Goal: Information Seeking & Learning: Learn about a topic

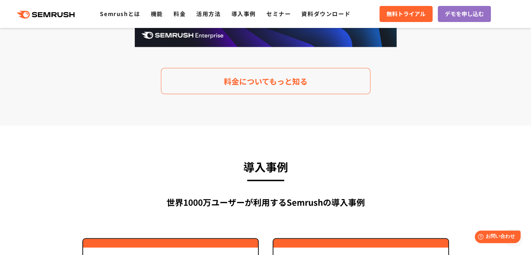
scroll to position [1482, 0]
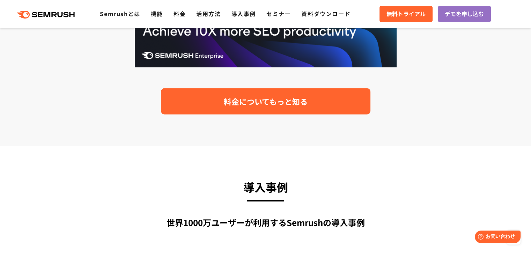
click at [238, 107] on span "料金についてもっと知る" at bounding box center [266, 101] width 84 height 12
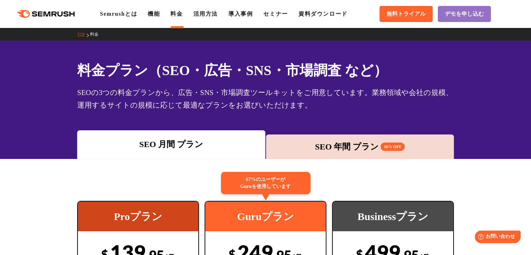
click at [334, 151] on div "SEO 年間 プラン 16% OFF" at bounding box center [360, 146] width 181 height 13
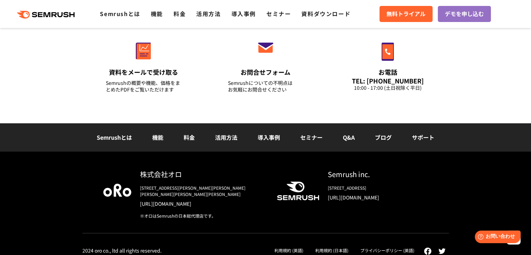
scroll to position [2494, 0]
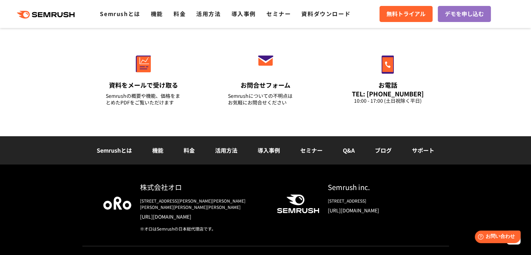
click at [174, 213] on link "[URL][DOMAIN_NAME]" at bounding box center [203, 216] width 126 height 7
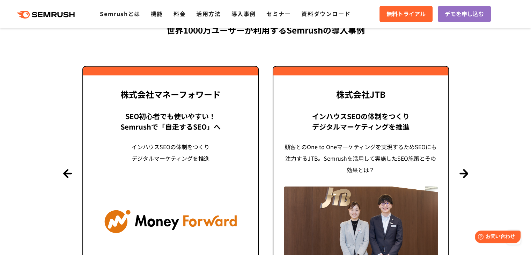
scroll to position [1699, 0]
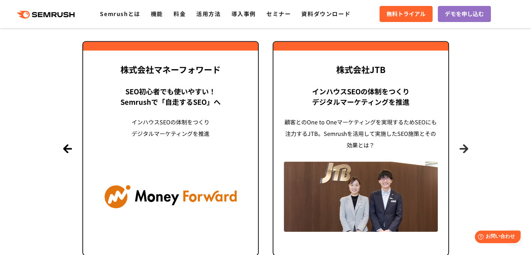
click at [466, 148] on button "Next" at bounding box center [464, 148] width 9 height 9
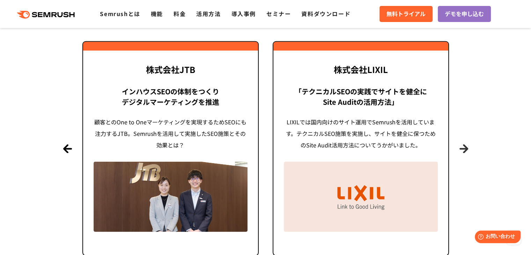
click at [466, 148] on button "Next" at bounding box center [464, 148] width 9 height 9
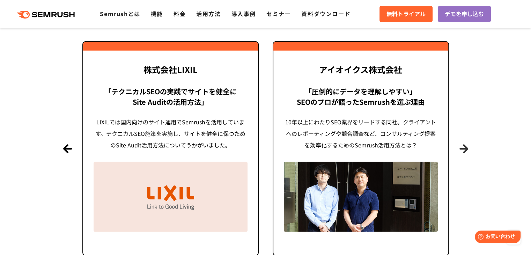
click at [466, 148] on button "Next" at bounding box center [464, 148] width 9 height 9
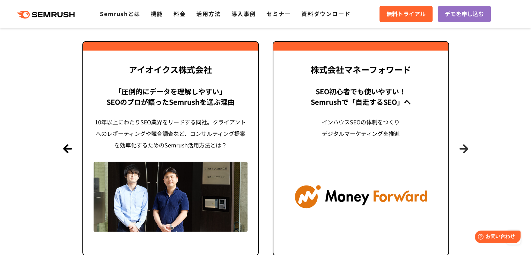
click at [466, 148] on button "Next" at bounding box center [464, 148] width 9 height 9
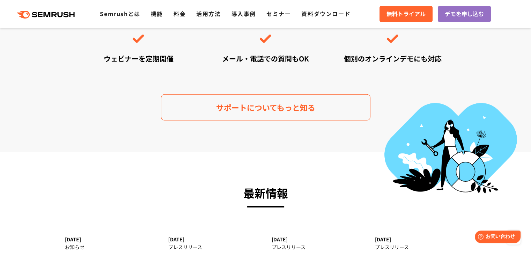
scroll to position [2066, 0]
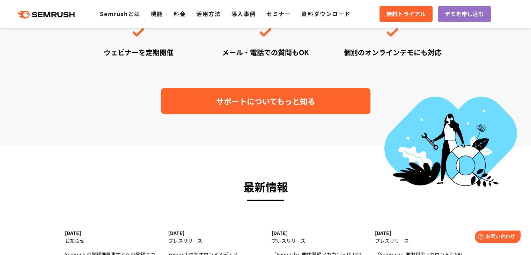
click at [214, 90] on link "サポートについてもっと知る" at bounding box center [266, 101] width 210 height 26
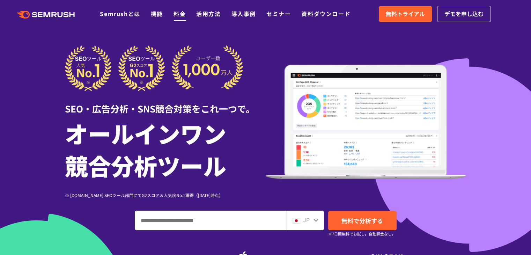
click link "料金"
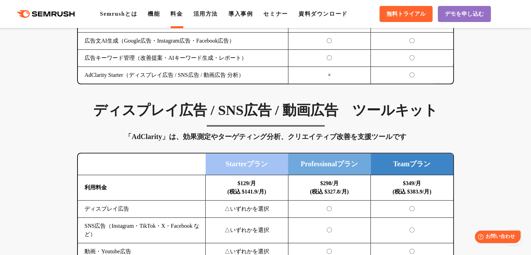
scroll to position [868, 0]
click at [295, 103] on h3 "ディスプレイ広告 / SNS広告 / 動画広告　ツールキット" at bounding box center [265, 110] width 377 height 17
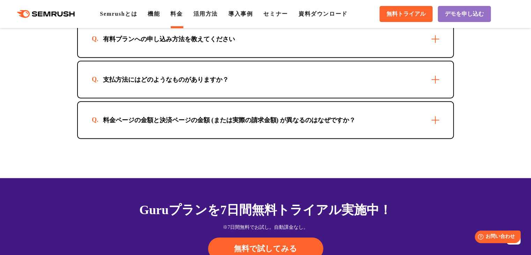
scroll to position [2122, 0]
click at [214, 122] on div "料金ページの金額と決済ページの金額 (または実際の請求金額) が異なるのはなぜですか？" at bounding box center [265, 120] width 375 height 36
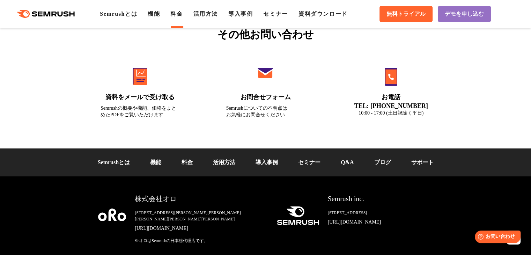
scroll to position [2489, 0]
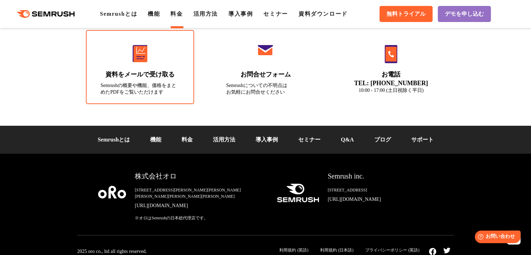
click at [129, 79] on link "資料をメールで受け取る Semrushの概要や機能、価格をまとめたPDFをご覧いただけます" at bounding box center [140, 67] width 108 height 74
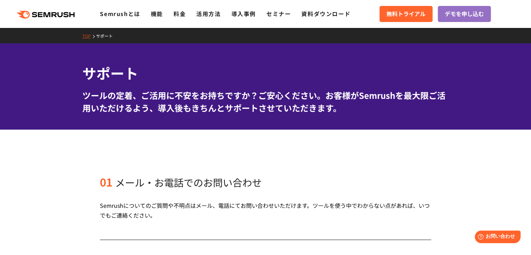
click at [50, 12] on icon ".cls {fill: #FF642D;}" at bounding box center [46, 15] width 79 height 8
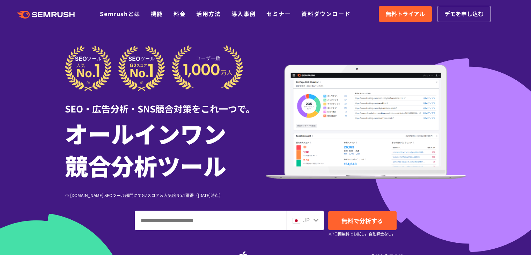
click at [116, 15] on link "Semrushとは" at bounding box center [120, 13] width 40 height 8
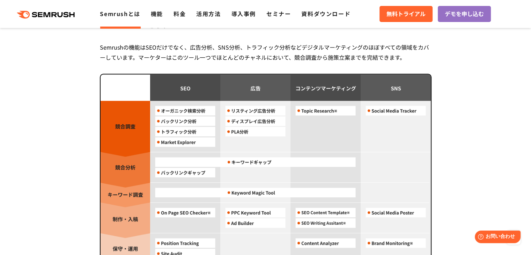
scroll to position [630, 0]
